Goal: Find specific page/section: Find specific page/section

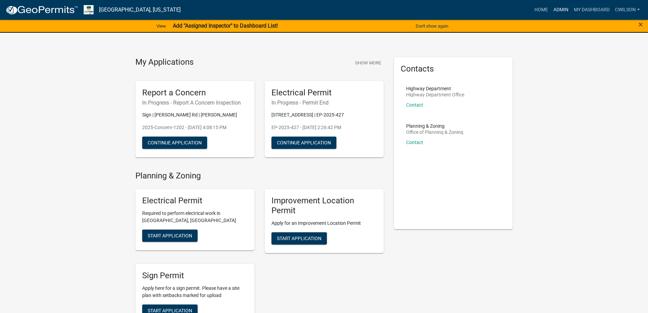
click at [564, 9] on link "Admin" at bounding box center [561, 9] width 20 height 13
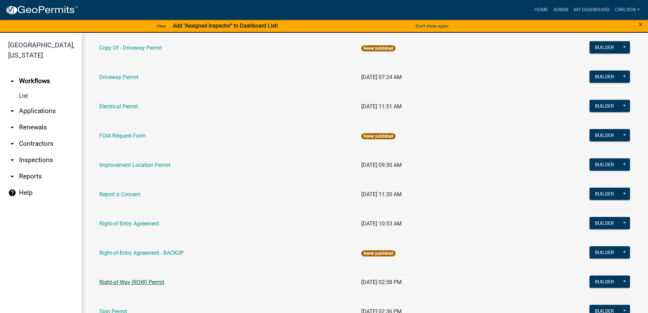
scroll to position [102, 0]
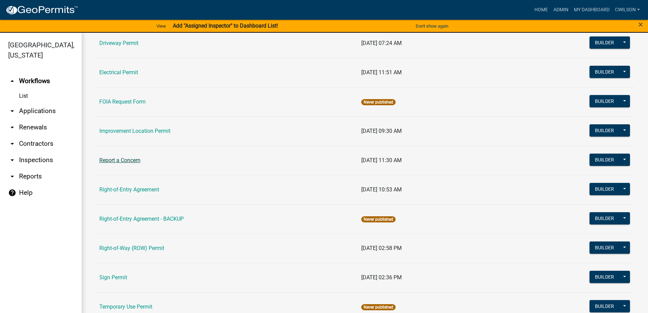
click at [132, 162] on link "Report a Concern" at bounding box center [119, 160] width 41 height 6
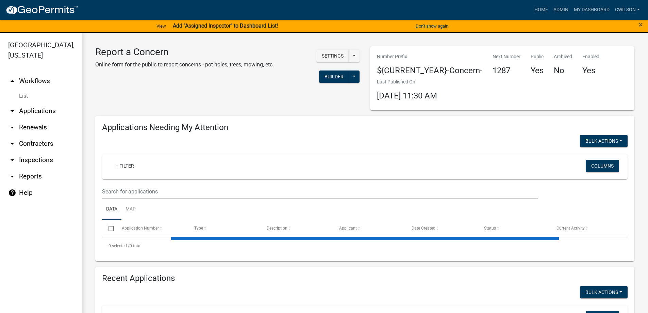
select select "2: 50"
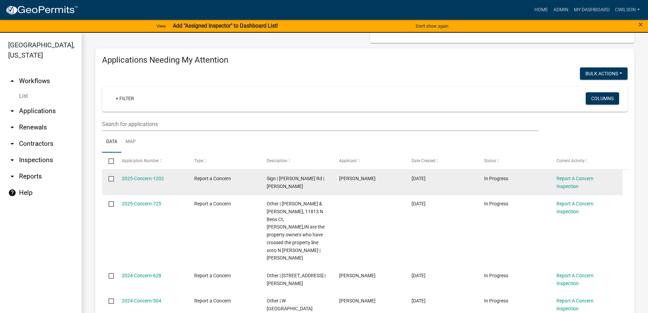
scroll to position [68, 0]
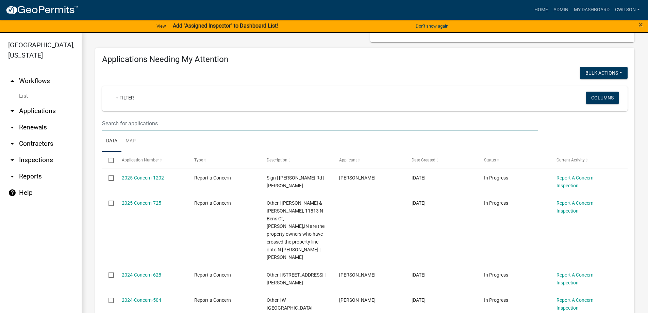
click at [138, 125] on input "text" at bounding box center [320, 123] width 436 height 14
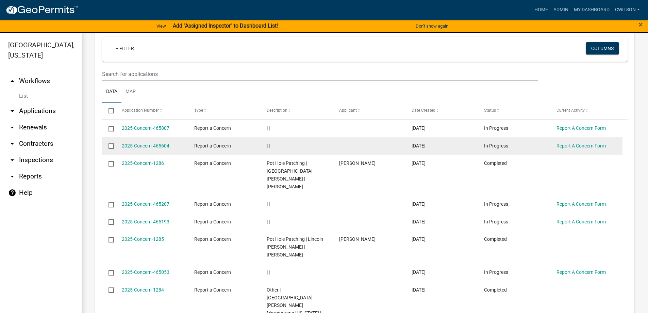
scroll to position [306, 0]
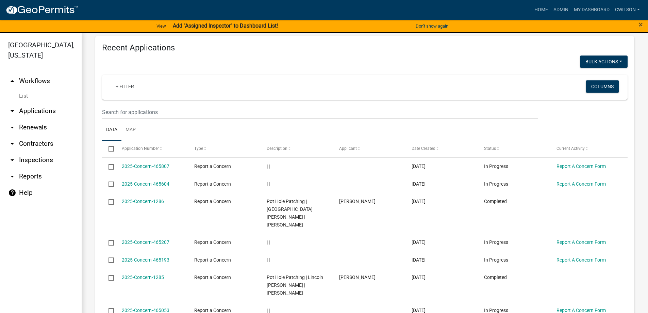
type input "hol"
drag, startPoint x: 116, startPoint y: 108, endPoint x: 114, endPoint y: 105, distance: 3.9
click at [116, 108] on input "text" at bounding box center [320, 112] width 436 height 14
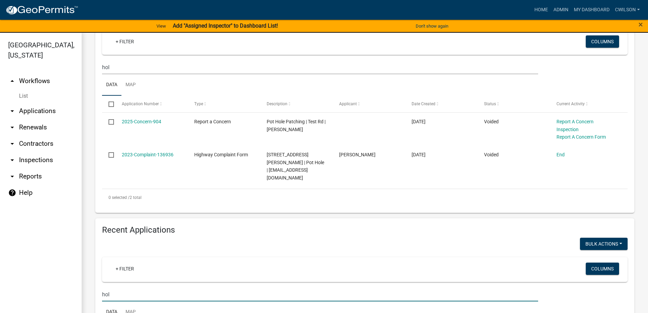
scroll to position [136, 0]
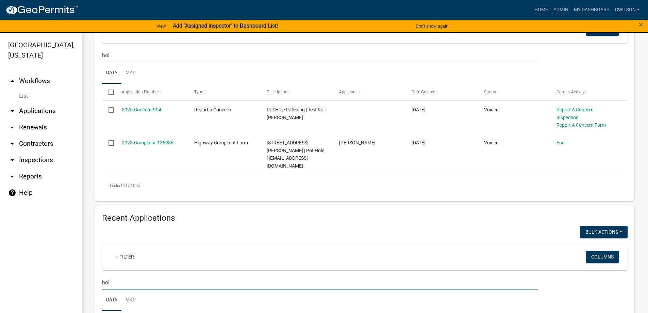
click at [167, 280] on input "hol" at bounding box center [320, 282] width 436 height 14
type input "h"
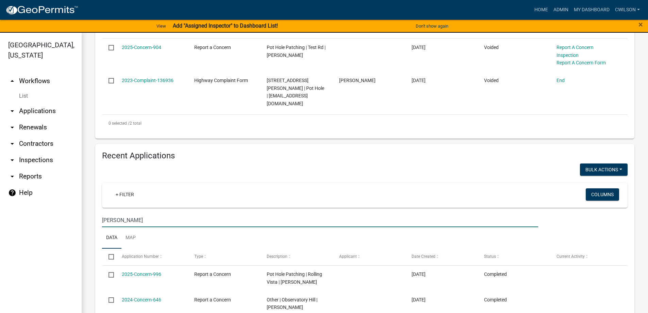
scroll to position [266, 0]
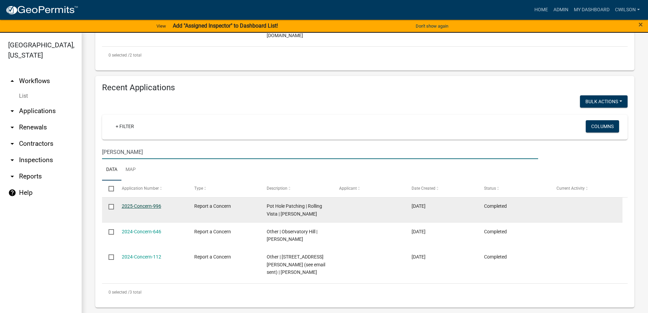
type input "[PERSON_NAME]"
click at [127, 205] on link "2025-Concern-996" at bounding box center [141, 205] width 39 height 5
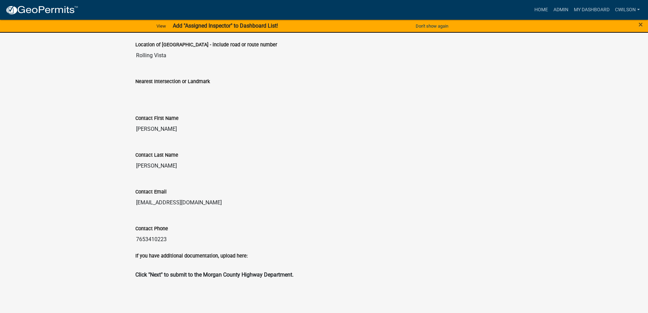
scroll to position [68, 0]
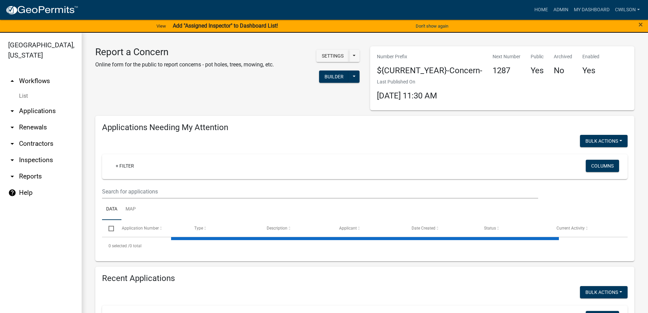
select select "2: 50"
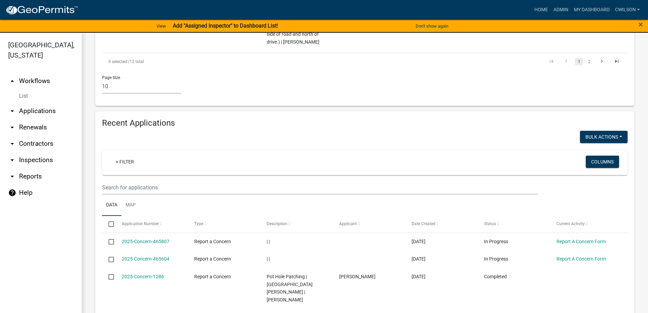
scroll to position [511, 0]
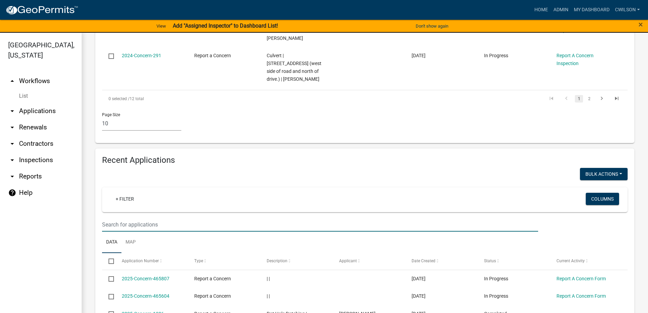
type input "1235"
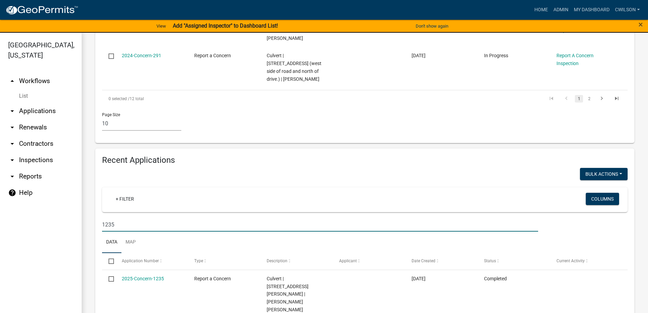
scroll to position [470, 0]
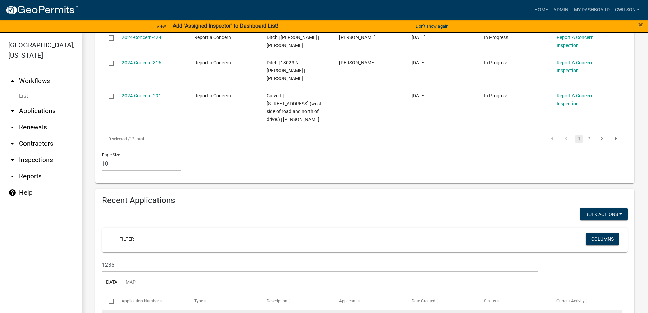
click at [131, 312] on link "2025-Concern-1235" at bounding box center [143, 318] width 42 height 5
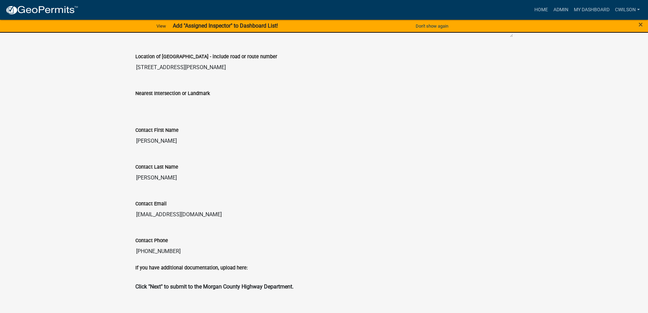
scroll to position [272, 0]
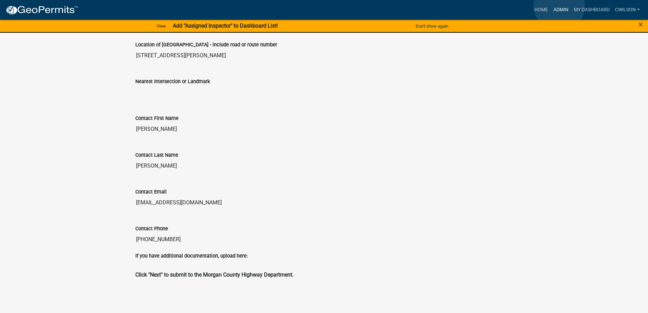
click at [560, 6] on link "Admin" at bounding box center [561, 9] width 20 height 13
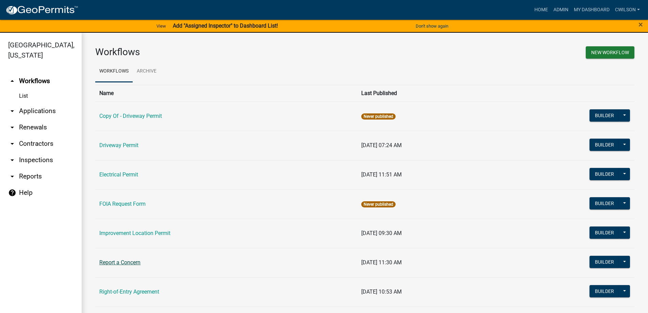
click at [133, 262] on link "Report a Concern" at bounding box center [119, 262] width 41 height 6
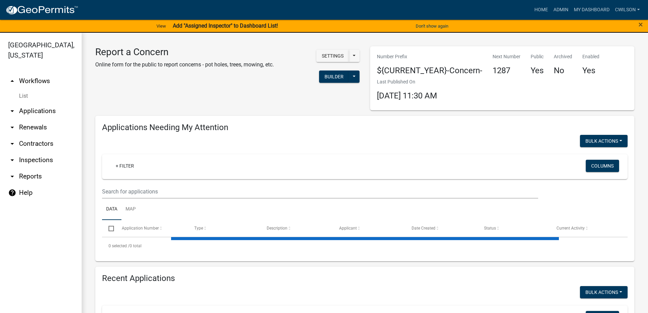
select select "2: 50"
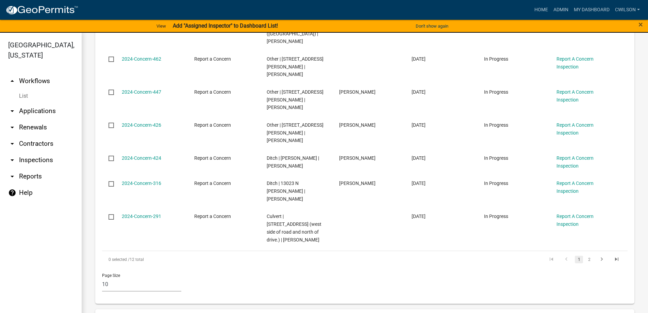
scroll to position [408, 0]
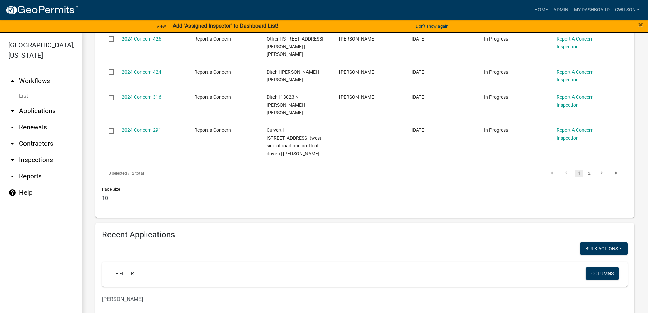
scroll to position [470, 0]
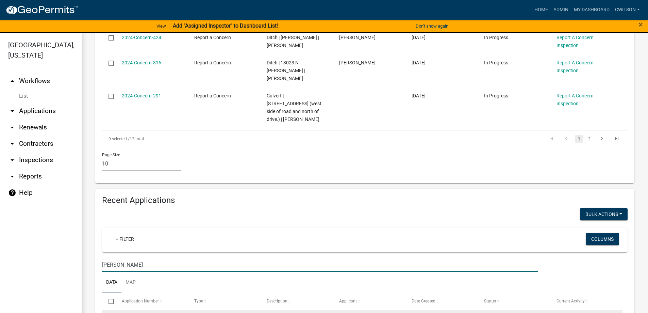
type input "[PERSON_NAME]"
click at [156, 312] on link "2024-Concern-598" at bounding box center [141, 318] width 39 height 5
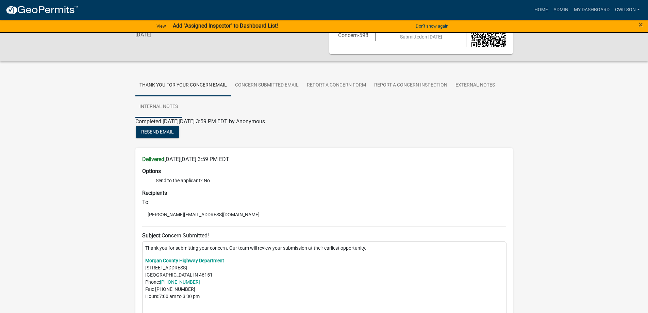
scroll to position [31, 0]
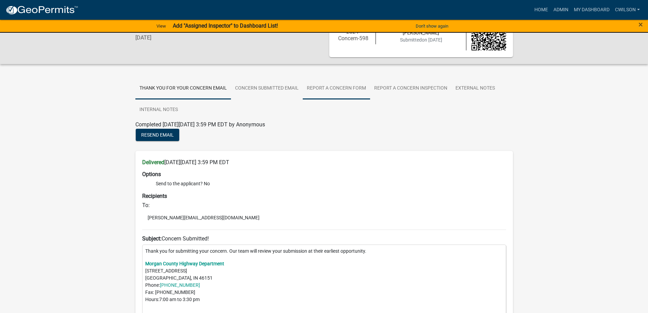
click at [355, 93] on link "Report A Concern Form" at bounding box center [336, 89] width 67 height 22
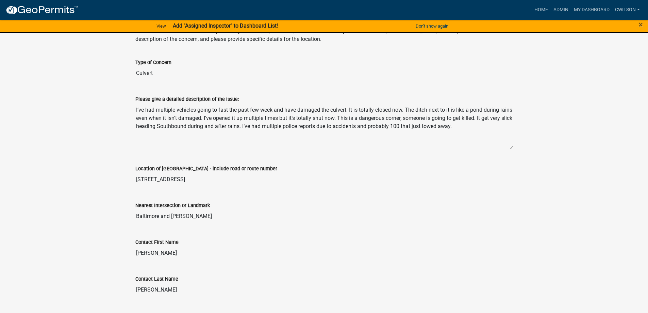
scroll to position [136, 0]
